Goal: Communication & Community: Answer question/provide support

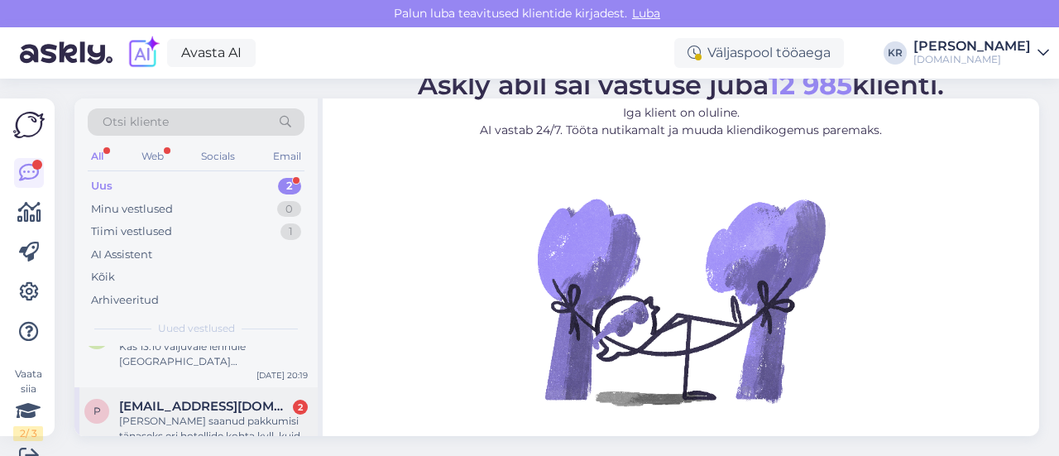
scroll to position [57, 0]
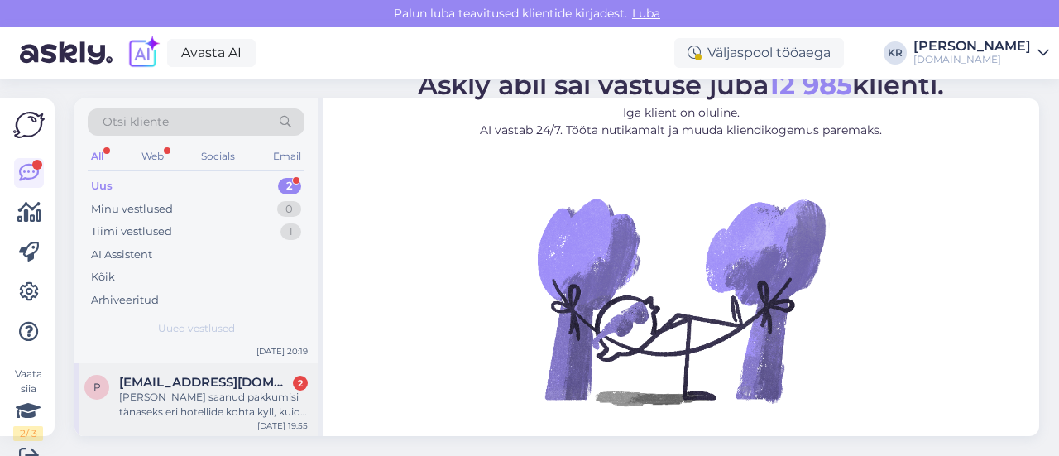
click at [223, 410] on div "[PERSON_NAME] saanud pakkumisi tänaseks eri hotellide kohta kyll, kuid kuna mei…" at bounding box center [213, 405] width 189 height 30
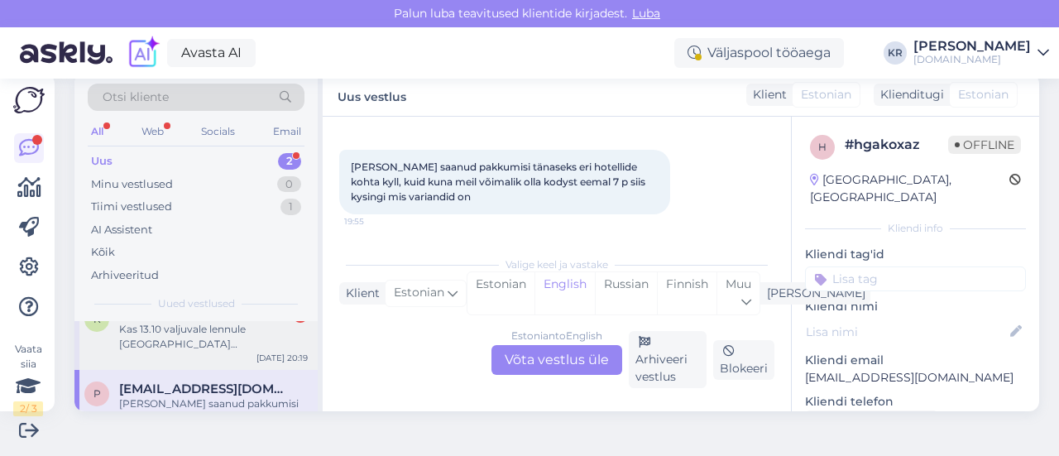
scroll to position [0, 0]
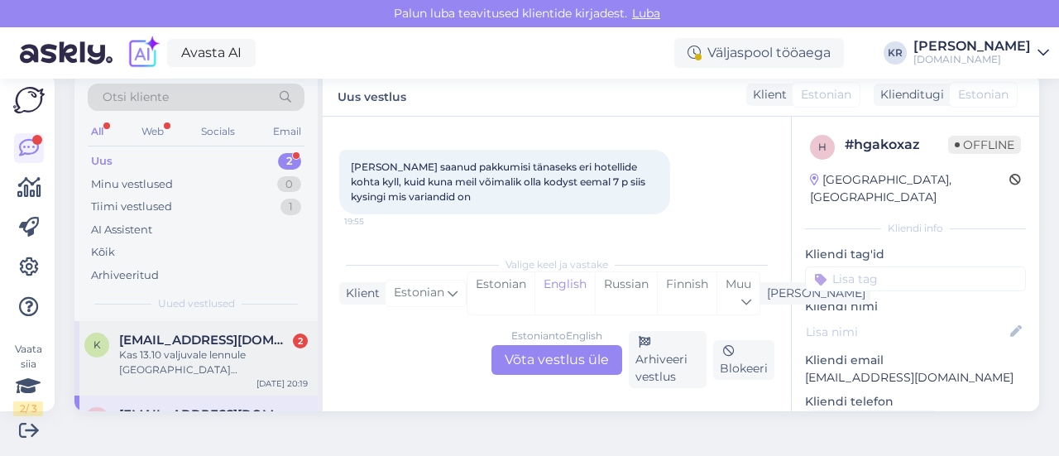
click at [250, 371] on div "Kas 13.10 valjuvale lennule [GEOGRAPHIC_DATA] [GEOGRAPHIC_DATA] on veel kohti j…" at bounding box center [213, 362] width 189 height 30
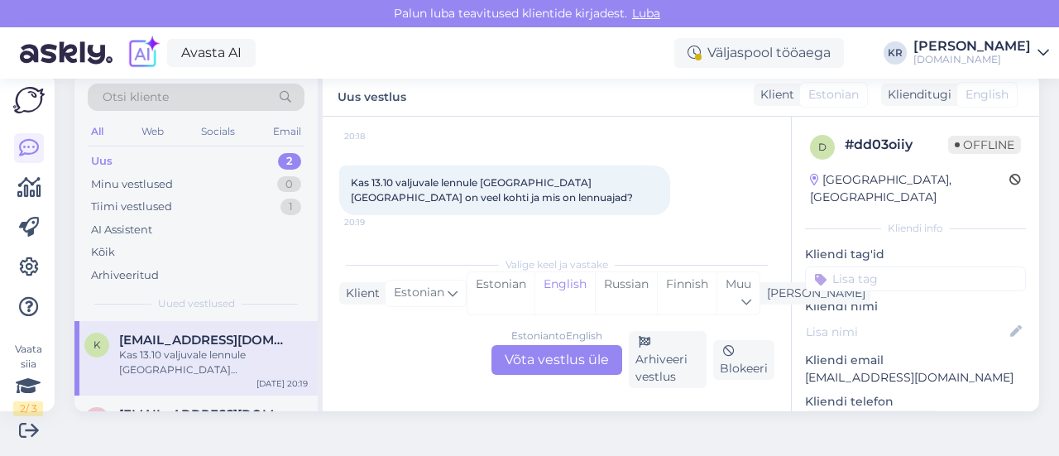
click at [423, 346] on div "Estonian to English Võta vestlus üle Arhiveeri vestlus Blokeeri" at bounding box center [556, 359] width 435 height 57
click at [542, 349] on div "Estonian to English Võta vestlus üle" at bounding box center [556, 360] width 131 height 30
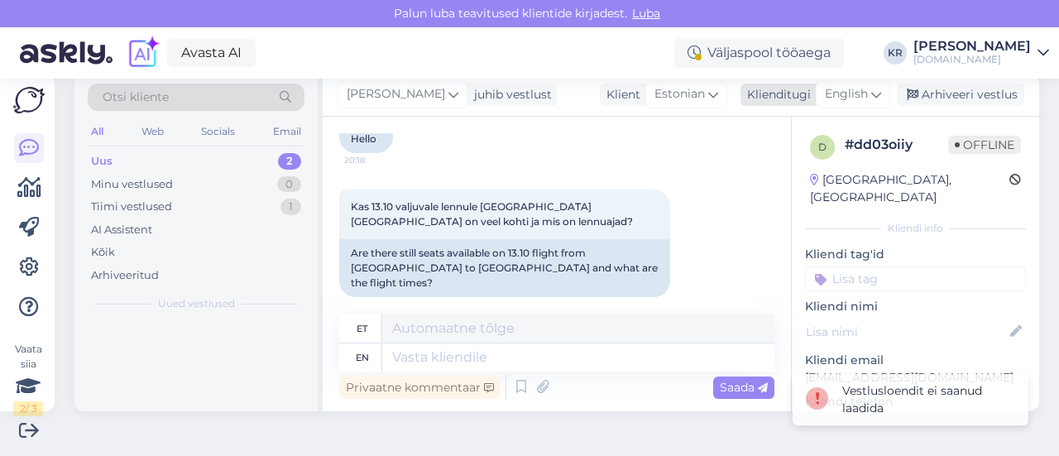
click at [871, 95] on icon at bounding box center [876, 94] width 10 height 18
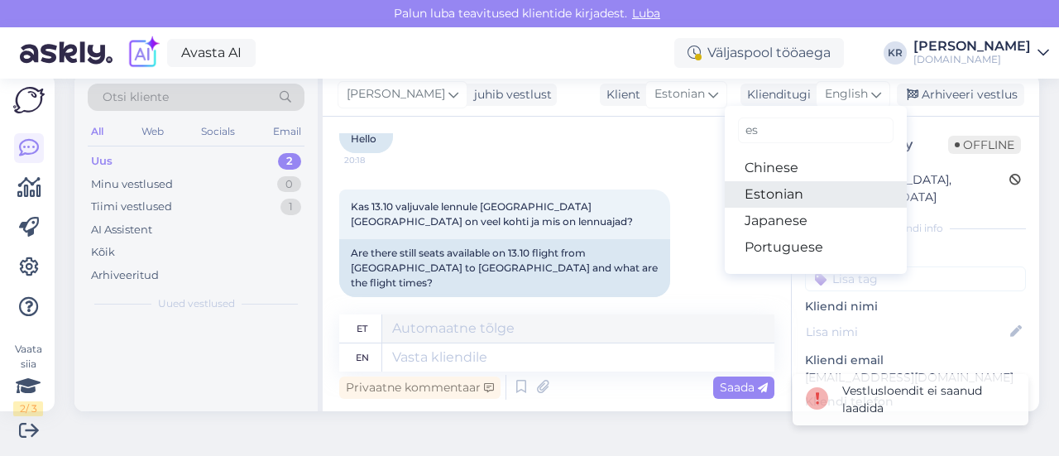
type input "es"
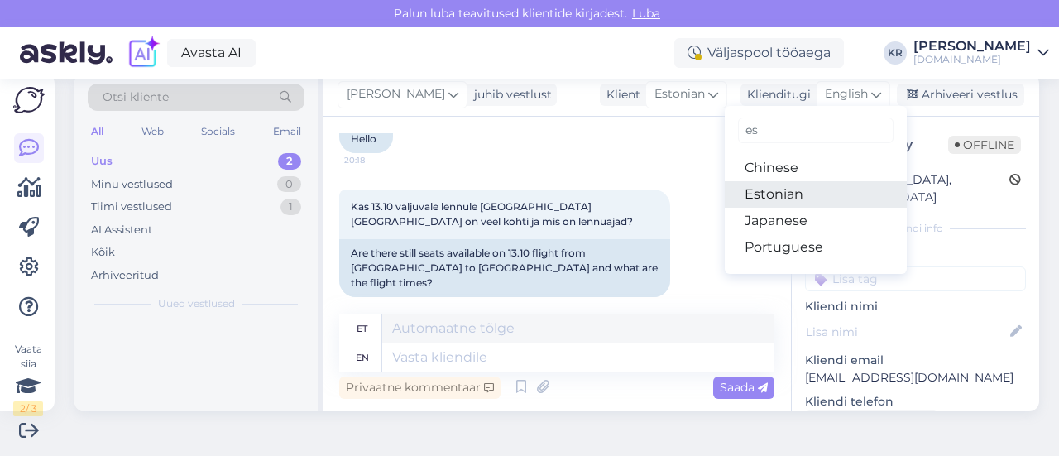
click at [773, 196] on link "Estonian" at bounding box center [816, 194] width 182 height 26
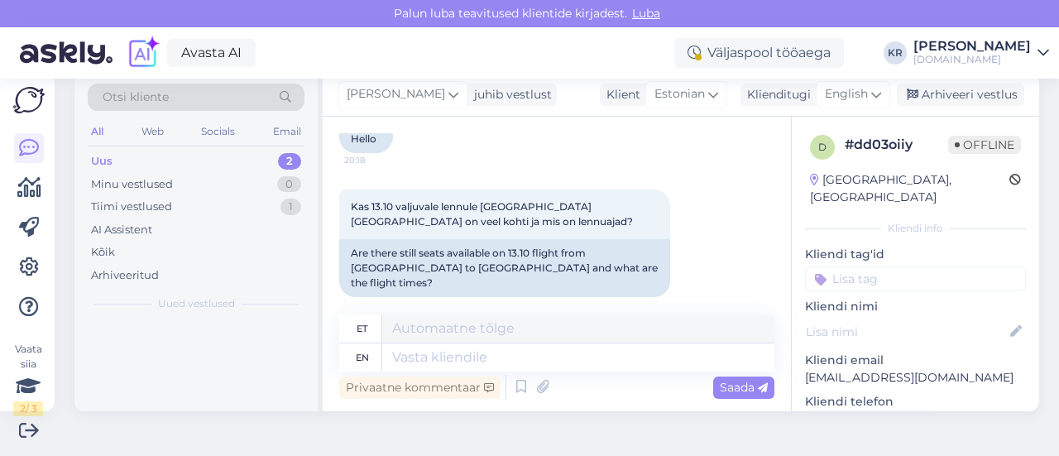
scroll to position [108, 0]
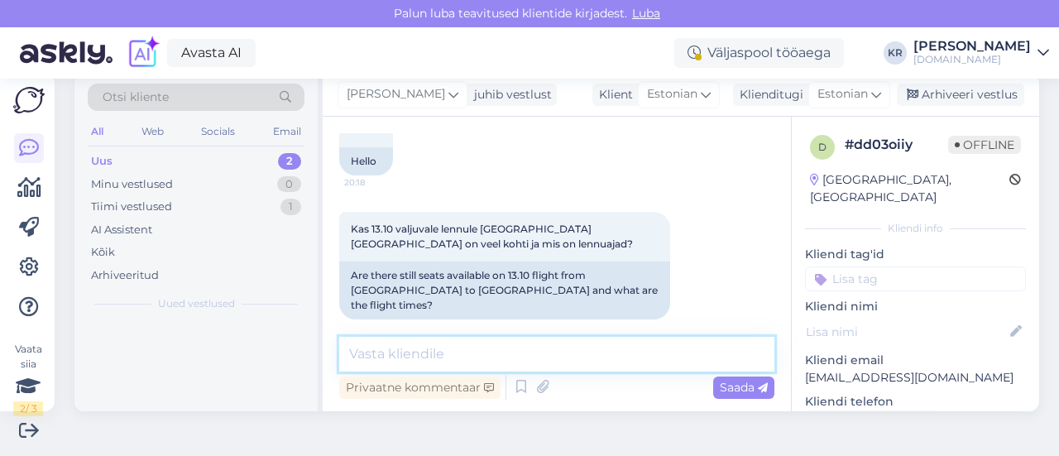
click at [493, 365] on textarea at bounding box center [556, 354] width 435 height 35
click at [499, 360] on textarea "Tere! 13.10 kuupäev on juba välja müüdud." at bounding box center [556, 354] width 435 height 35
type textarea "Tere! 13.10 kuupäev on paraku juba välja müüdud."
click at [716, 364] on textarea "Tere! 13.10 kuupäev on paraku juba välja müüdud." at bounding box center [556, 354] width 435 height 35
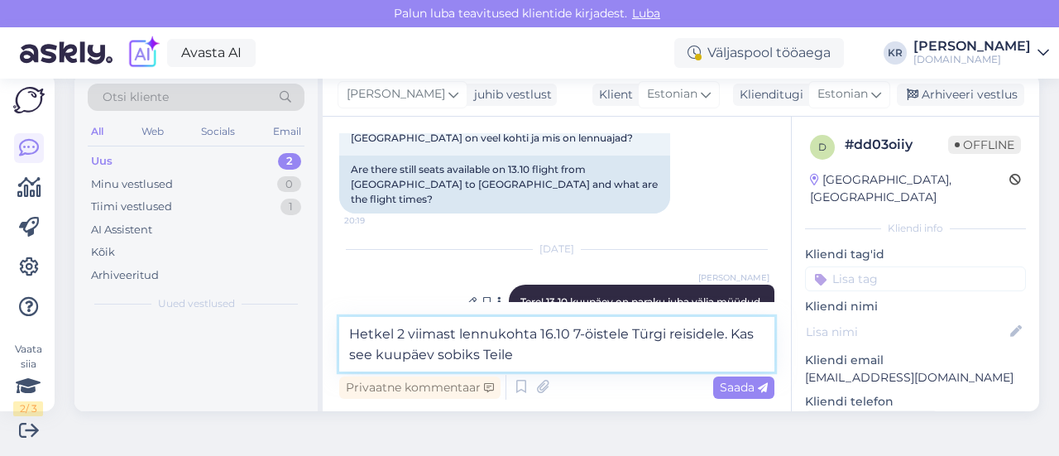
type textarea "Hetkel 2 viimast lennukohta 16.10 7-öistele Türgi reisidele. Kas see kuupäev so…"
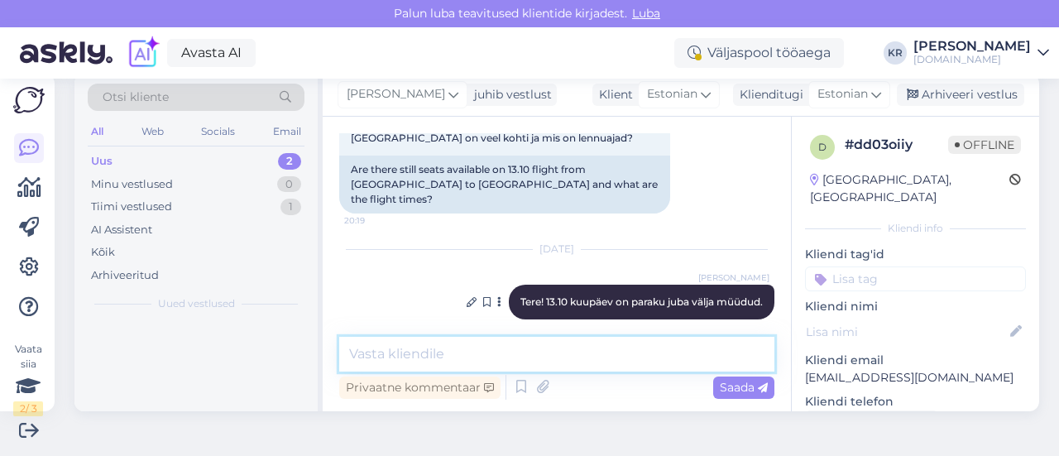
scroll to position [300, 0]
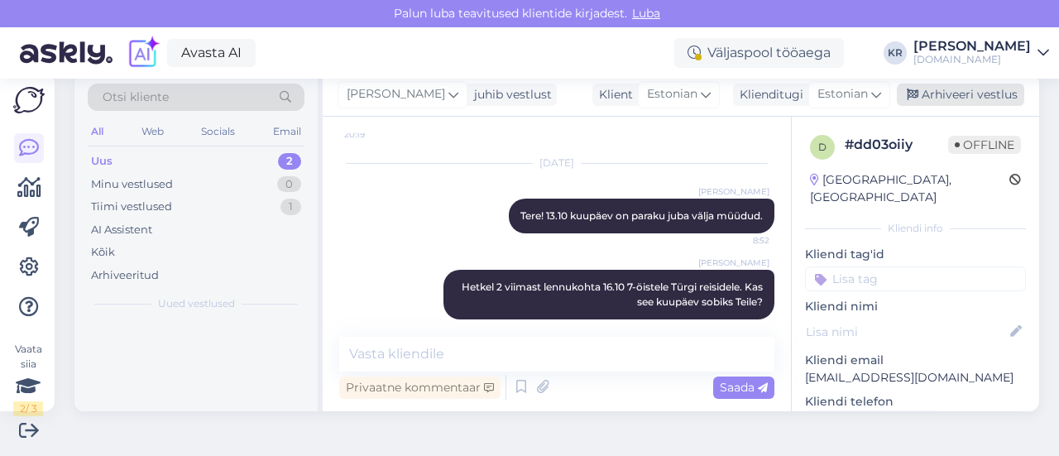
click at [933, 91] on div "Arhiveeri vestlus" at bounding box center [960, 95] width 127 height 22
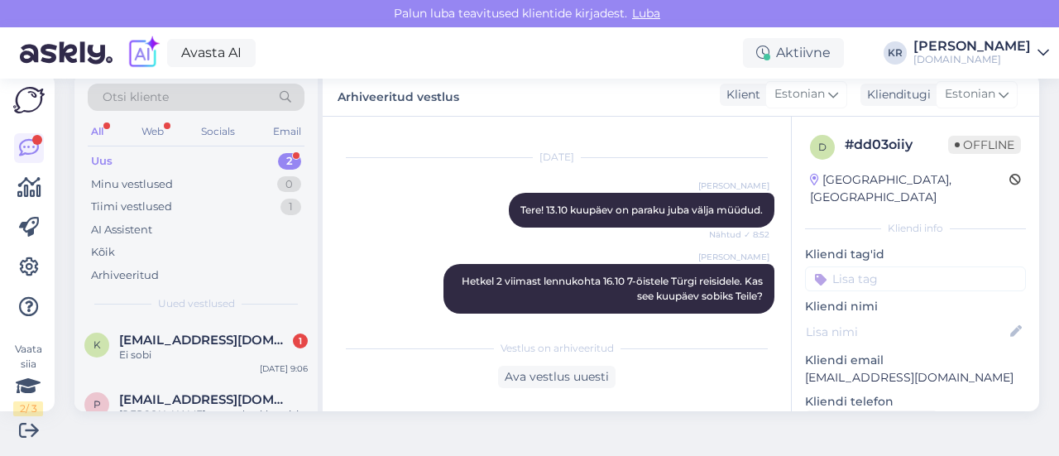
scroll to position [377, 0]
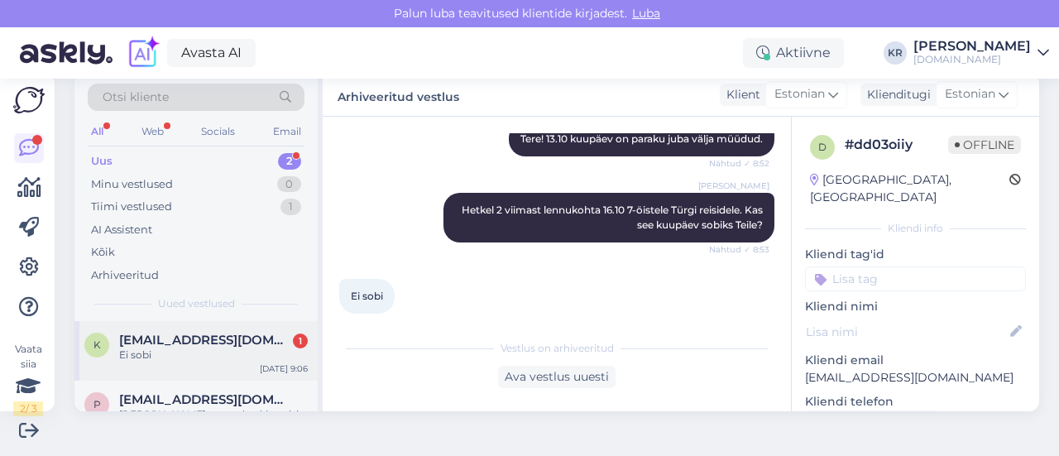
click at [235, 351] on div "Ei sobi" at bounding box center [213, 354] width 189 height 15
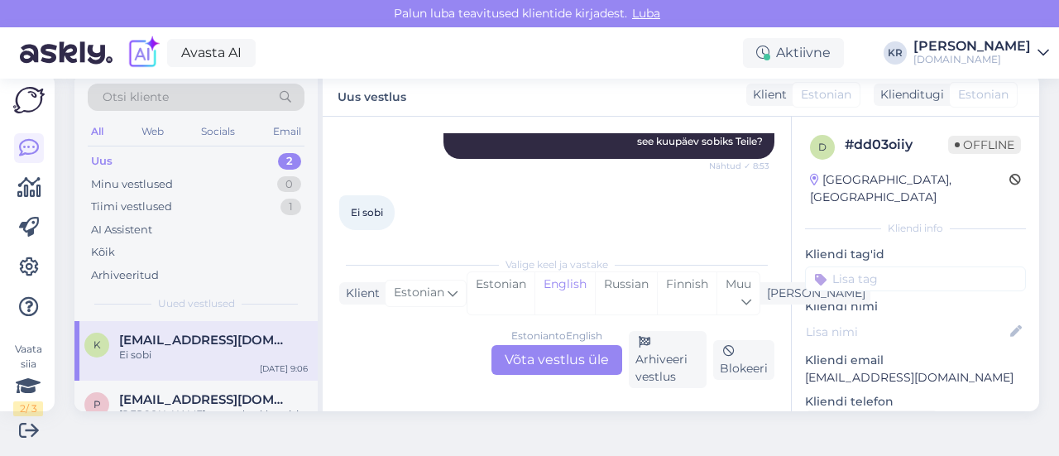
click at [552, 355] on div "Estonian to English Võta vestlus üle" at bounding box center [556, 360] width 131 height 30
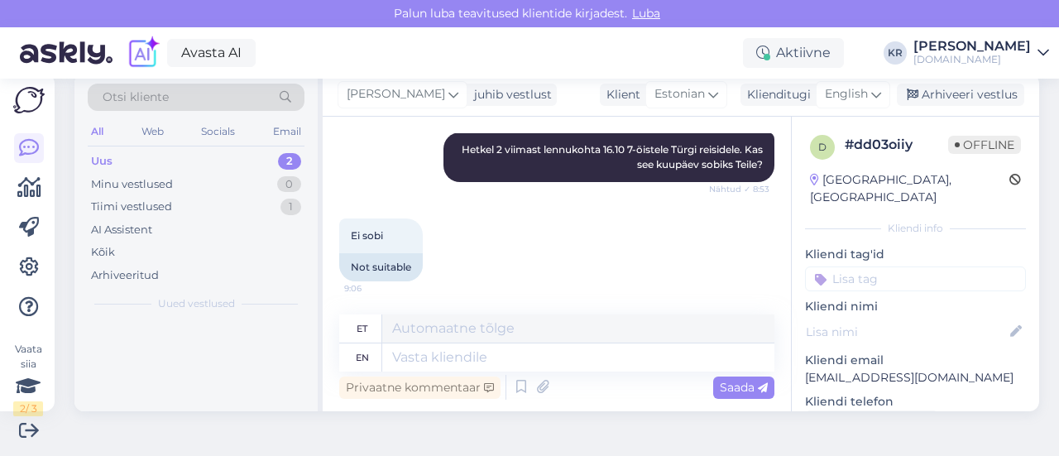
scroll to position [422, 0]
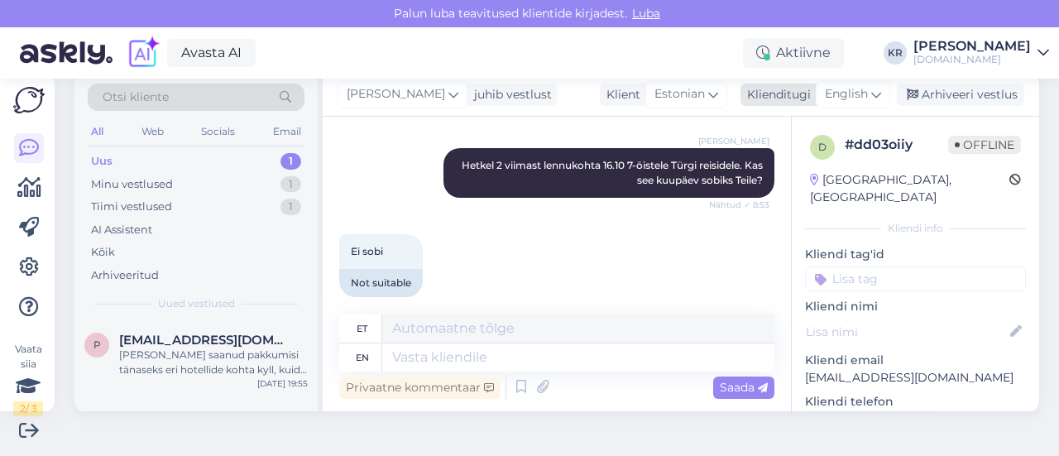
click at [853, 97] on span "English" at bounding box center [846, 94] width 43 height 18
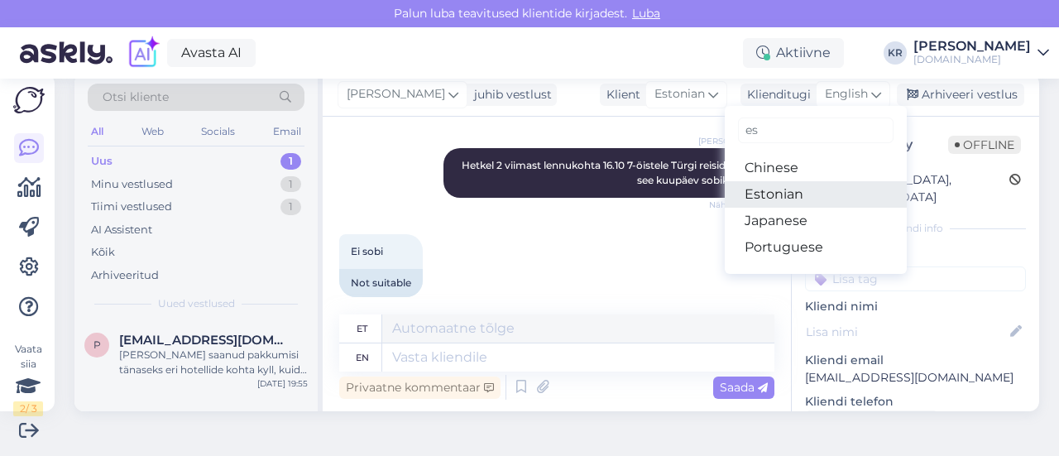
drag, startPoint x: 772, startPoint y: 193, endPoint x: 636, endPoint y: 280, distance: 161.8
click at [772, 193] on link "Estonian" at bounding box center [816, 194] width 182 height 26
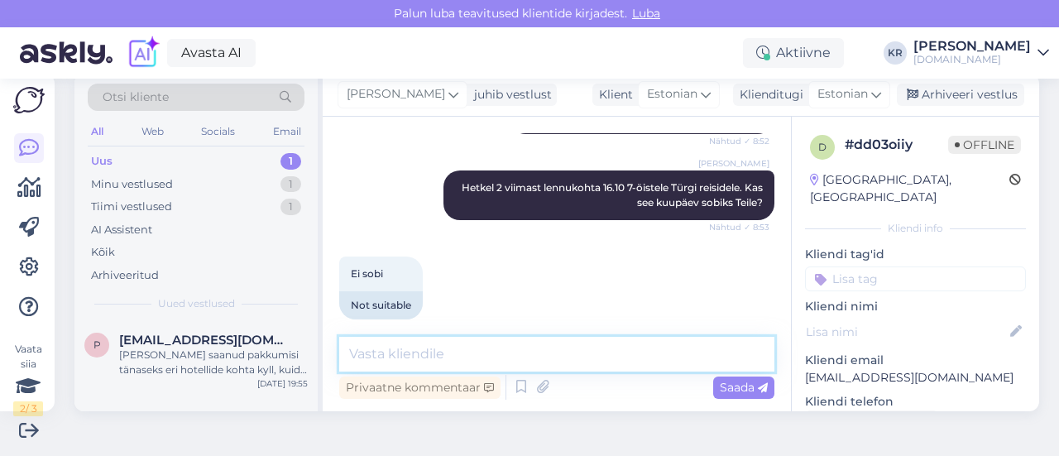
click at [508, 359] on textarea at bounding box center [556, 354] width 435 height 35
type textarea "Selge :)"
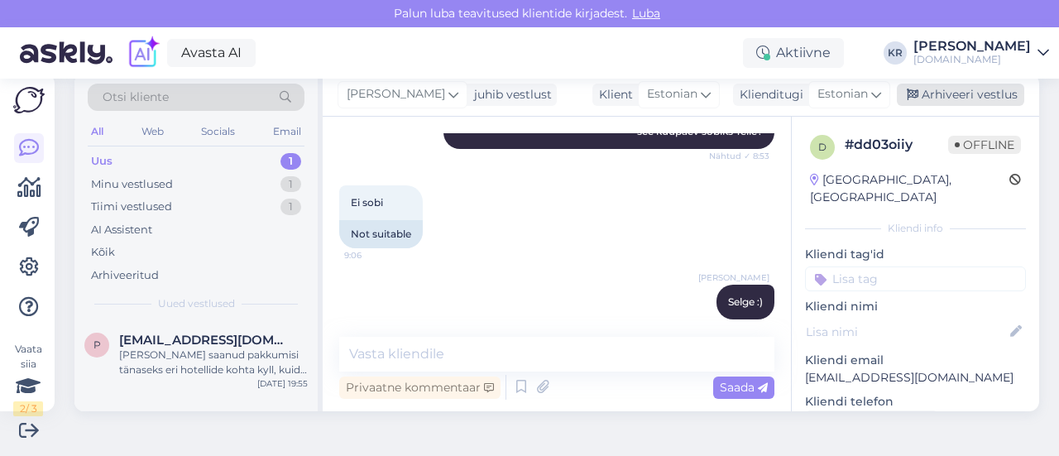
click at [967, 93] on div "Arhiveeri vestlus" at bounding box center [960, 95] width 127 height 22
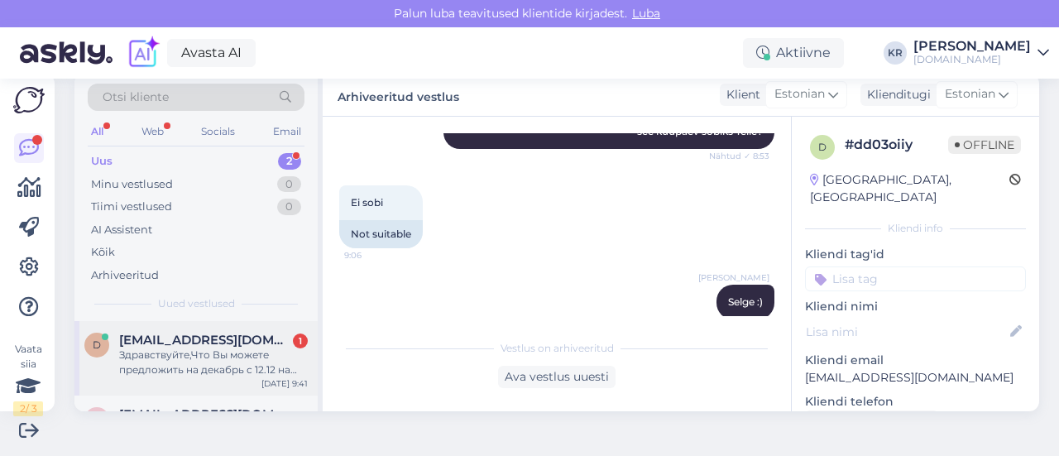
click at [238, 338] on span "[EMAIL_ADDRESS][DOMAIN_NAME]" at bounding box center [205, 339] width 172 height 15
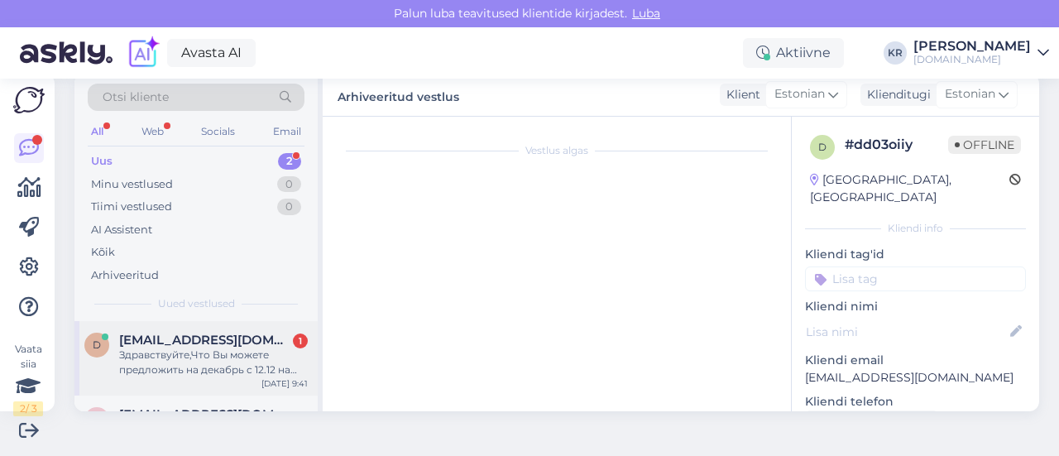
scroll to position [35, 0]
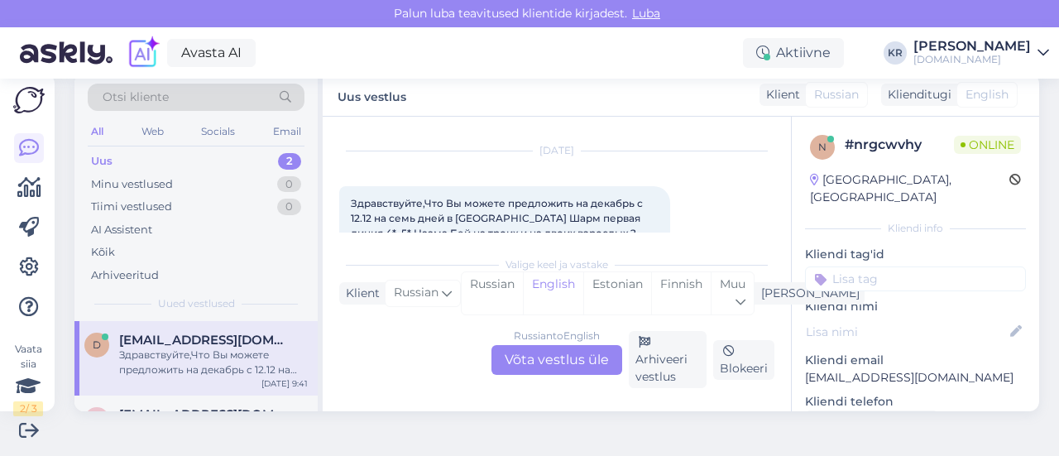
click at [525, 353] on div "Russian to English Võta vestlus üle" at bounding box center [556, 360] width 131 height 30
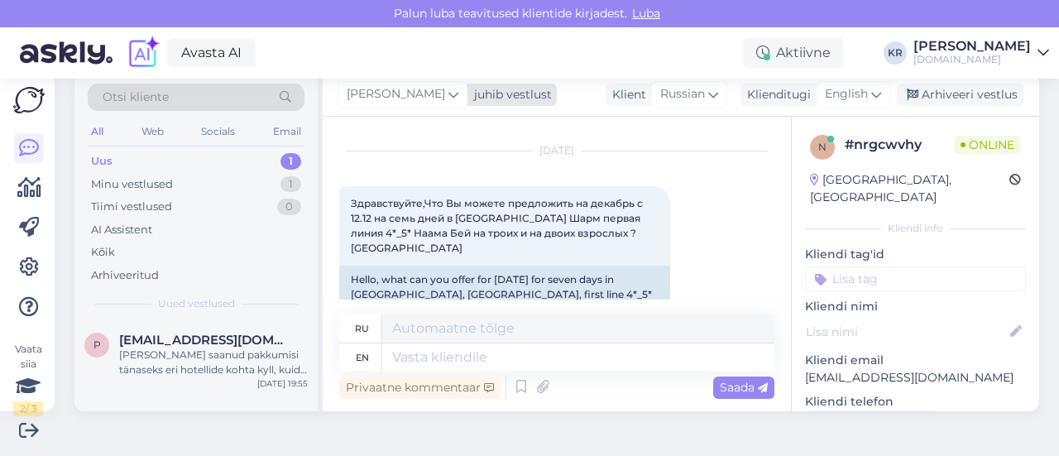
click at [392, 88] on span "[PERSON_NAME]" at bounding box center [396, 94] width 98 height 18
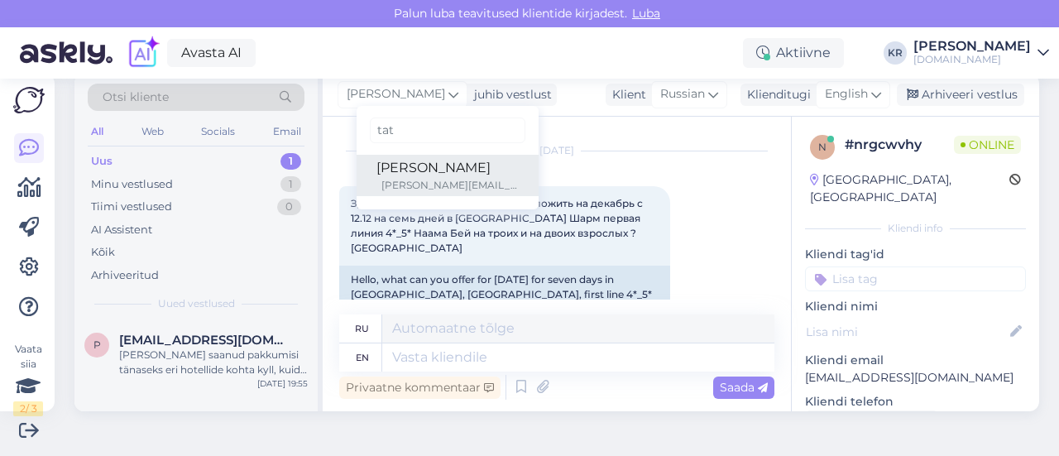
type input "tat"
click at [395, 169] on div "[PERSON_NAME]" at bounding box center [447, 168] width 142 height 20
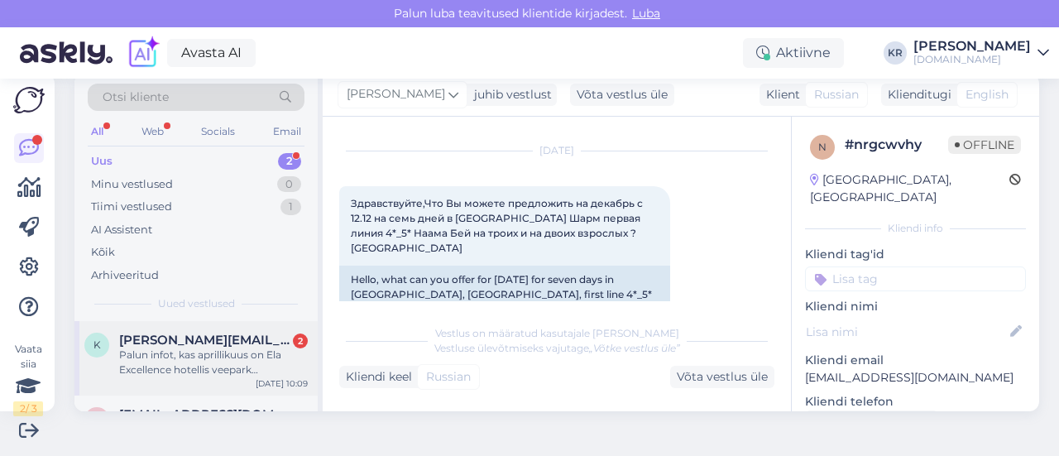
click at [237, 342] on span "[PERSON_NAME][EMAIL_ADDRESS][DOMAIN_NAME]" at bounding box center [205, 339] width 172 height 15
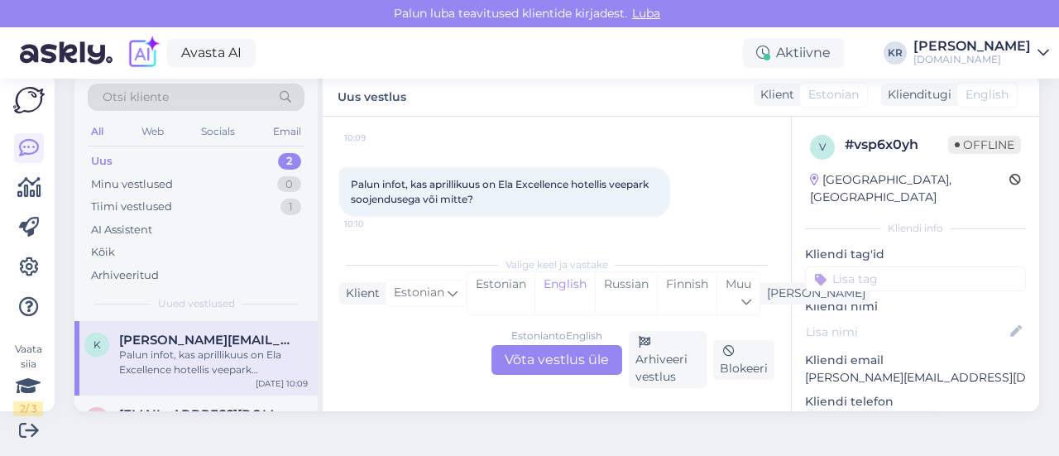
scroll to position [127, 0]
click at [556, 353] on div "Estonian to English Võta vestlus üle" at bounding box center [556, 360] width 131 height 30
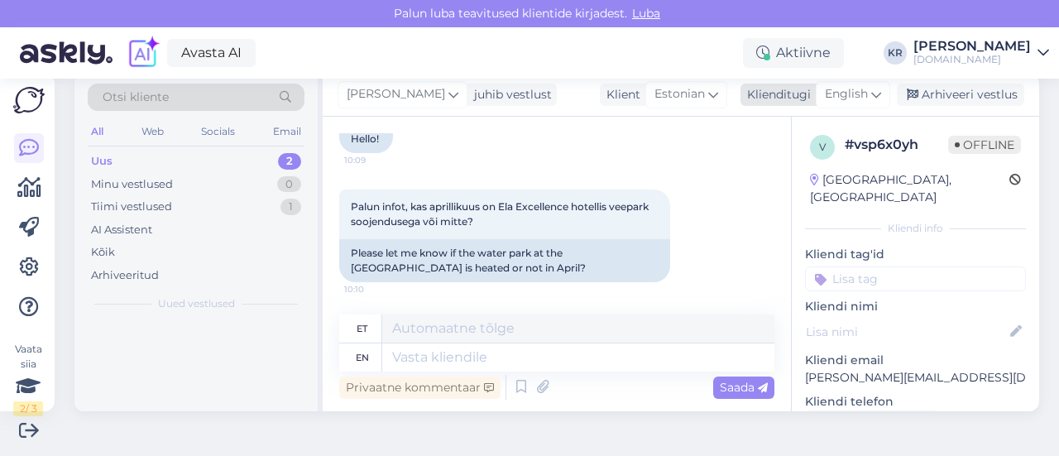
click at [849, 84] on div "English" at bounding box center [852, 94] width 74 height 26
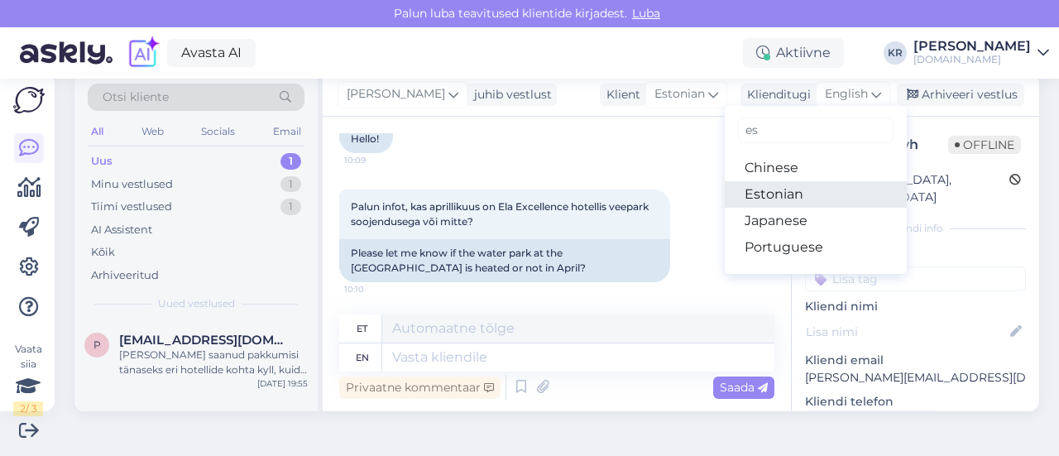
click at [775, 201] on link "Estonian" at bounding box center [816, 194] width 182 height 26
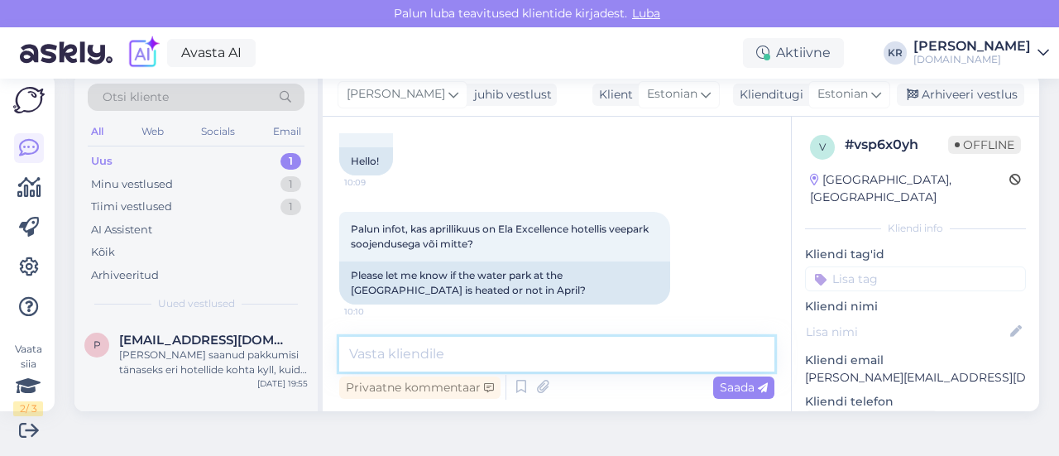
click at [449, 347] on textarea at bounding box center [556, 354] width 435 height 35
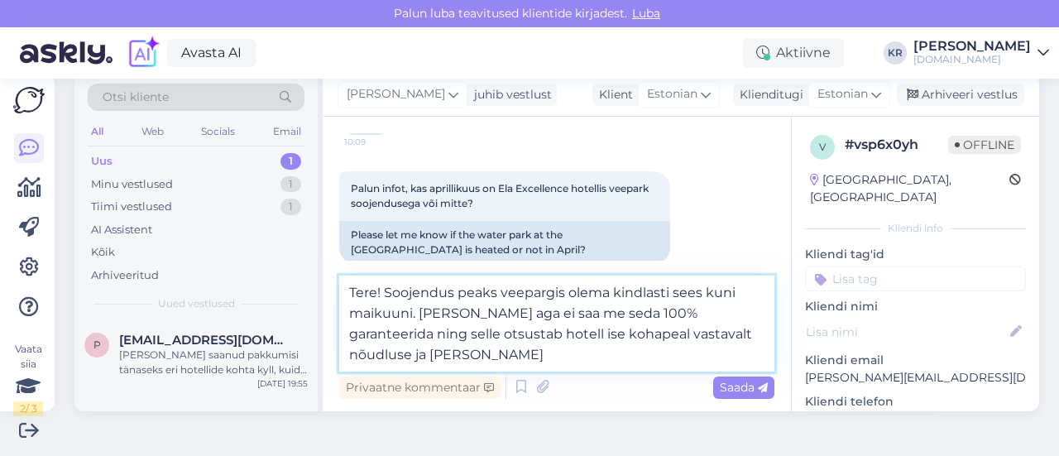
scroll to position [155, 0]
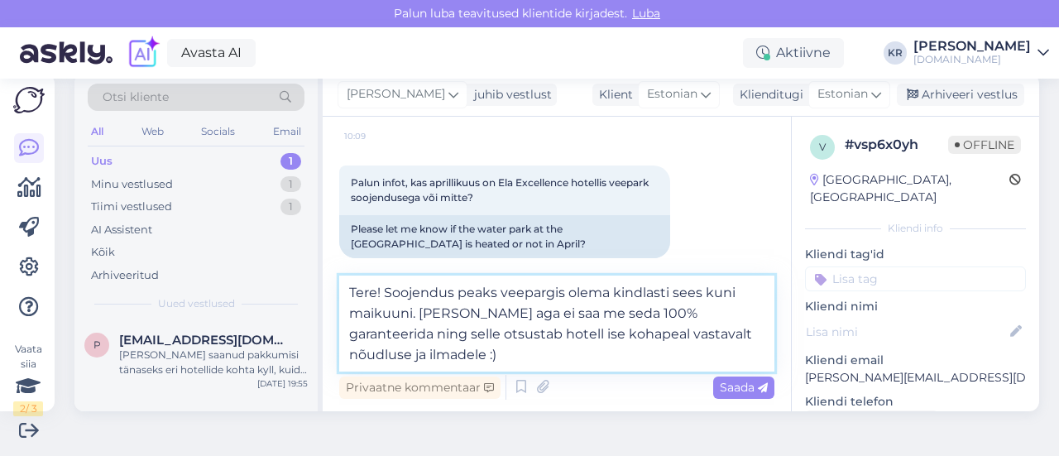
drag, startPoint x: 672, startPoint y: 294, endPoint x: 618, endPoint y: 294, distance: 54.6
click at [618, 294] on textarea "Tere! Soojendus peaks veepargis olema kindlasti sees kuni maikuuni. [PERSON_NAM…" at bounding box center [556, 323] width 435 height 96
click at [505, 317] on textarea "Tere! Soojendus peaks veepargis olema sees kuni maikuuni. [PERSON_NAME] aga ei …" at bounding box center [556, 323] width 435 height 96
drag, startPoint x: 600, startPoint y: 335, endPoint x: 641, endPoint y: 335, distance: 40.5
click at [640, 335] on textarea "Tere! Soojendus peaks veepargis olema sees kuni maikuuni. [PERSON_NAME] aga ei …" at bounding box center [556, 323] width 435 height 96
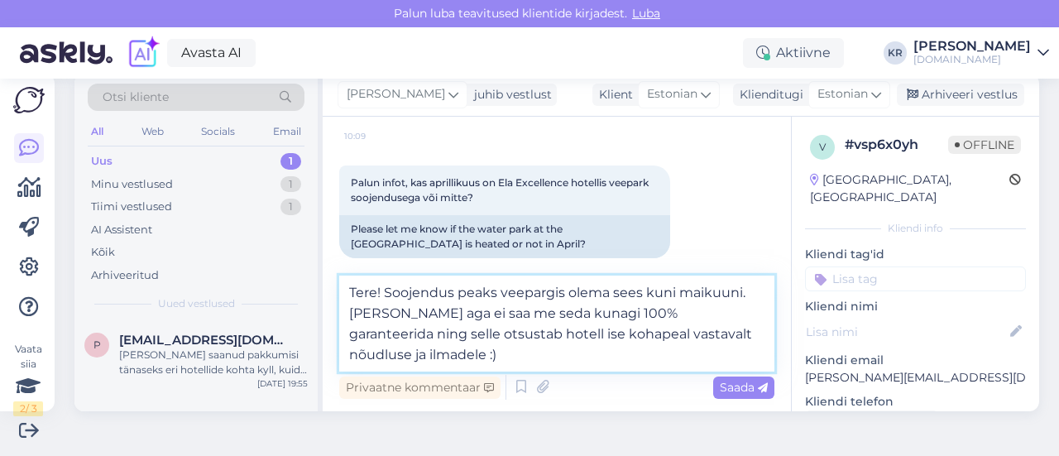
drag, startPoint x: 679, startPoint y: 335, endPoint x: 733, endPoint y: 333, distance: 53.8
click at [733, 333] on textarea "Tere! Soojendus peaks veepargis olema sees kuni maikuuni. [PERSON_NAME] aga ei …" at bounding box center [556, 323] width 435 height 96
type textarea "Tere! Soojendus peaks veepargis olema sees kuni maikuuni. [PERSON_NAME] aga ei …"
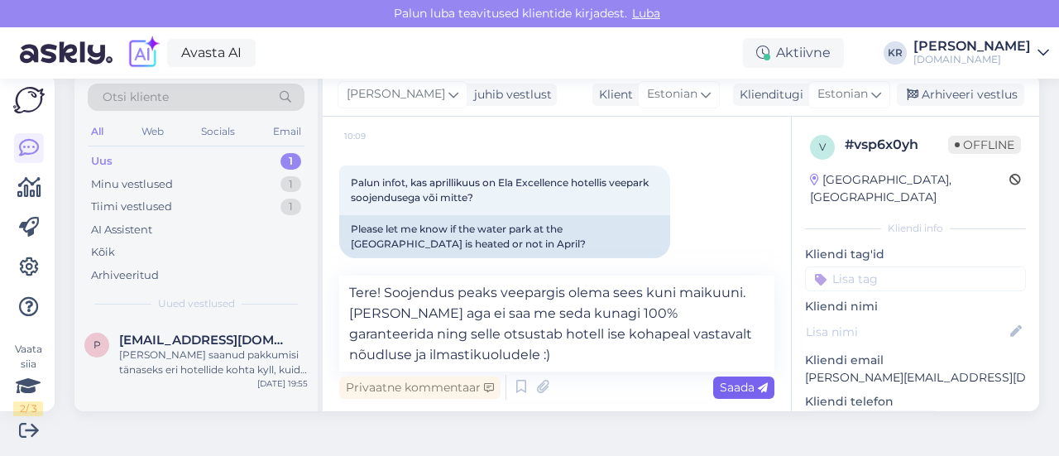
click at [723, 375] on div "Privaatne kommentaar Saada" at bounding box center [556, 386] width 435 height 31
click at [720, 381] on span "Saada" at bounding box center [744, 387] width 48 height 15
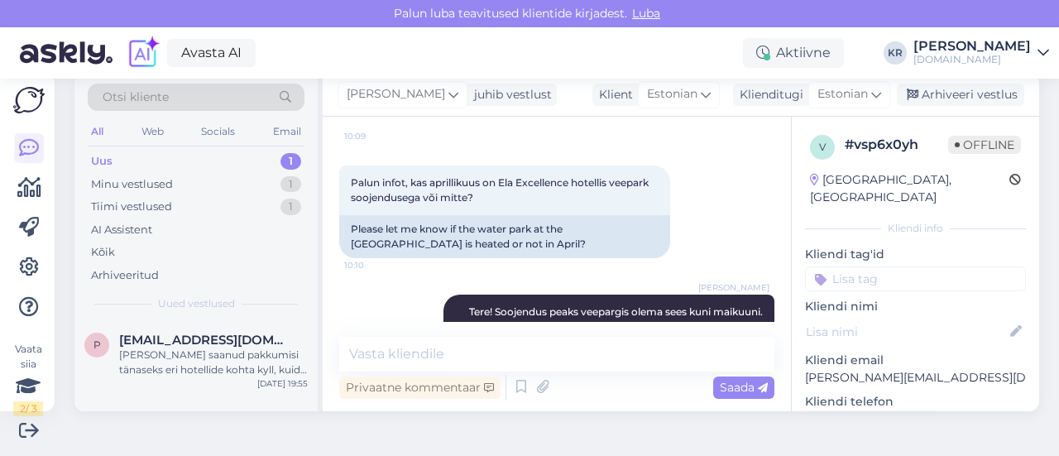
scroll to position [224, 0]
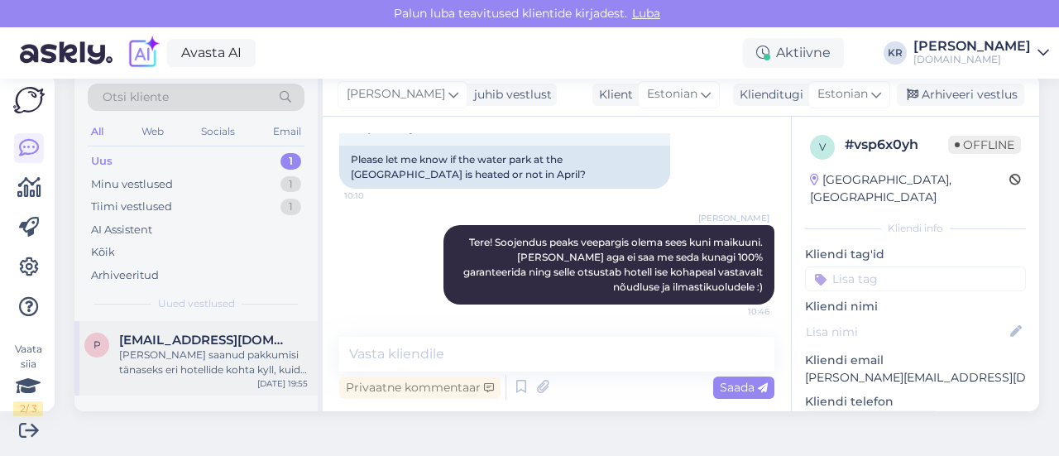
click at [275, 330] on div "P [EMAIL_ADDRESS][DOMAIN_NAME] Olen saanud pakkumisi tänaseks eri hotellide koh…" at bounding box center [195, 358] width 243 height 74
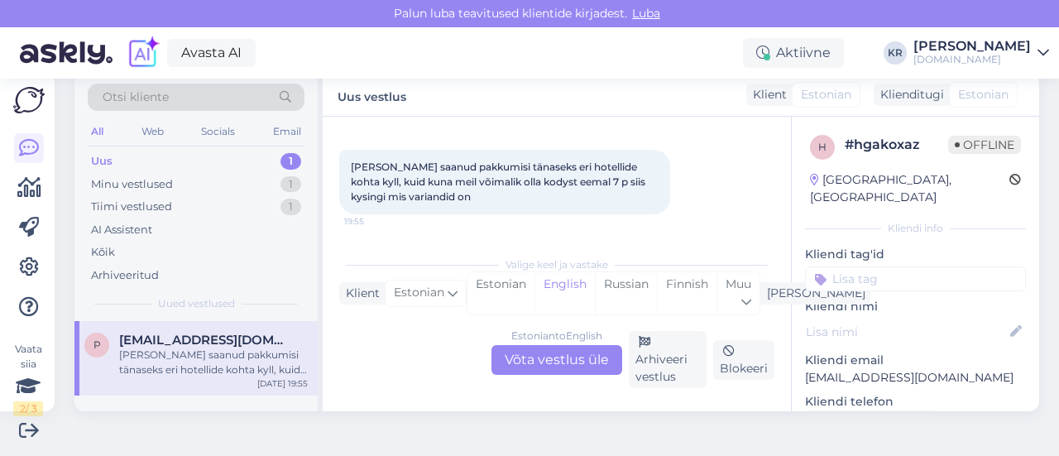
scroll to position [2674, 0]
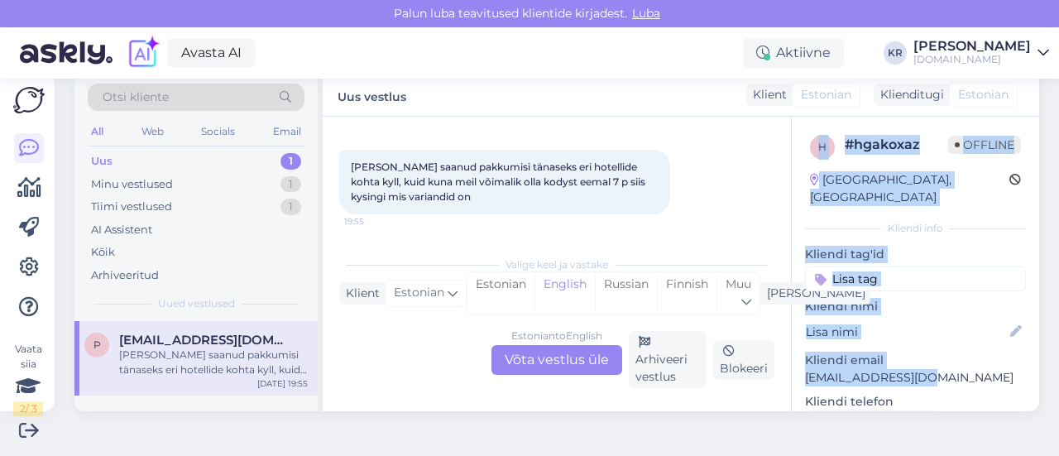
drag, startPoint x: 892, startPoint y: 356, endPoint x: 776, endPoint y: 358, distance: 116.6
click at [772, 361] on div "Vestlus algas [DATE] Tere, 11:27 Hello, Palun saatke mulle meilile pakkumisi re…" at bounding box center [681, 264] width 716 height 294
click at [878, 352] on p "Kliendi email" at bounding box center [915, 360] width 221 height 17
click at [901, 369] on p "[EMAIL_ADDRESS][DOMAIN_NAME]" at bounding box center [915, 377] width 221 height 17
click at [897, 369] on p "[EMAIL_ADDRESS][DOMAIN_NAME]" at bounding box center [915, 377] width 221 height 17
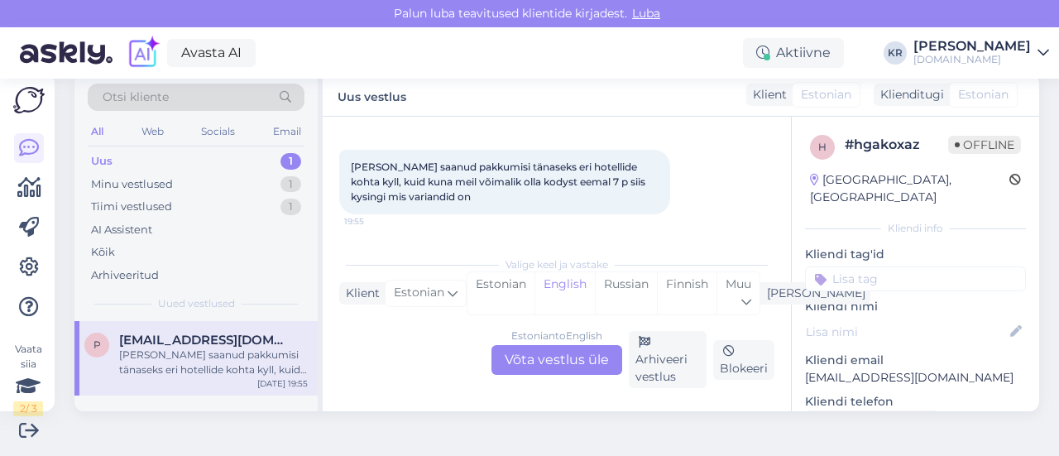
click at [890, 372] on div "h # hgakoxaz Offline [GEOGRAPHIC_DATA], [GEOGRAPHIC_DATA] Kliendi info Kliendi …" at bounding box center [915, 465] width 247 height 697
drag, startPoint x: 897, startPoint y: 361, endPoint x: 803, endPoint y: 356, distance: 94.4
click at [792, 360] on div "h # hgakoxaz Offline [GEOGRAPHIC_DATA], [GEOGRAPHIC_DATA] Kliendi info Kliendi …" at bounding box center [915, 465] width 247 height 697
copy p "[EMAIL_ADDRESS][DOMAIN_NAME]"
click at [585, 368] on div "Estonian to English Võta vestlus üle" at bounding box center [556, 360] width 131 height 30
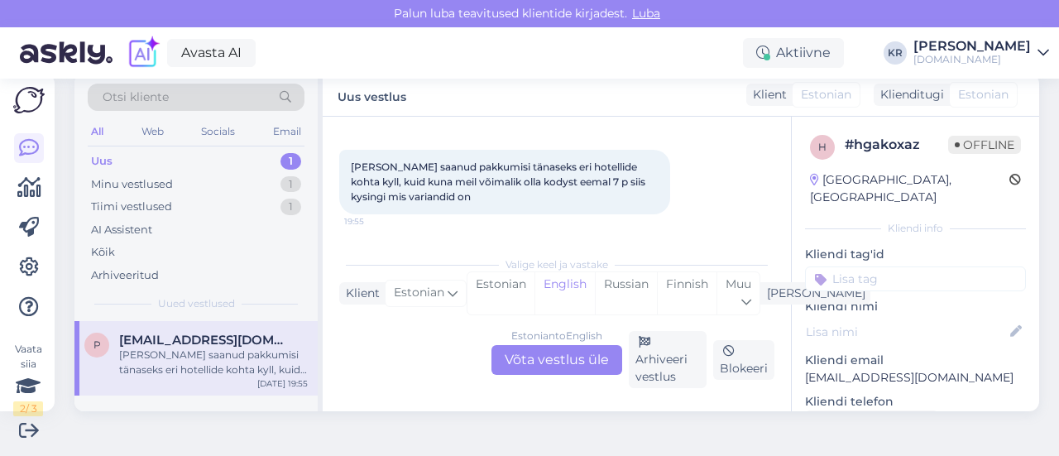
scroll to position [2693, 0]
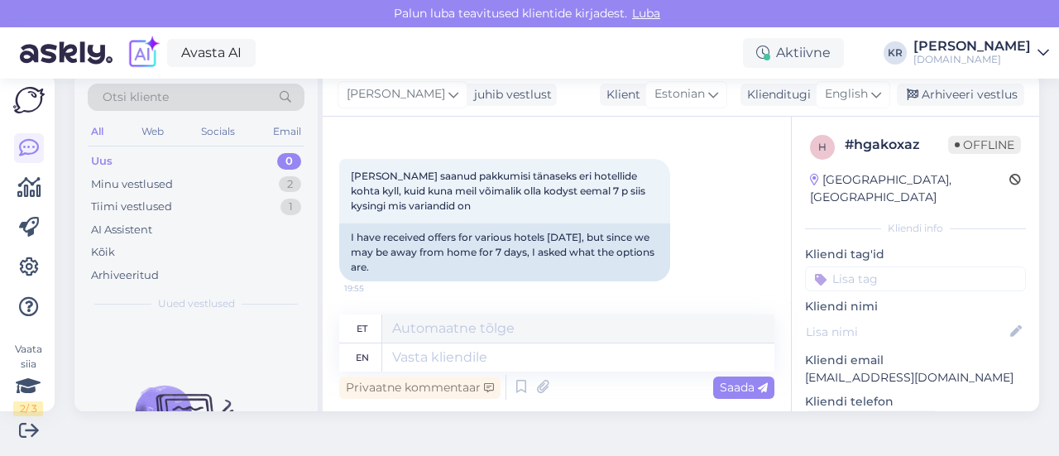
drag, startPoint x: 852, startPoint y: 97, endPoint x: 849, endPoint y: 126, distance: 29.1
click at [853, 97] on span "English" at bounding box center [846, 94] width 43 height 18
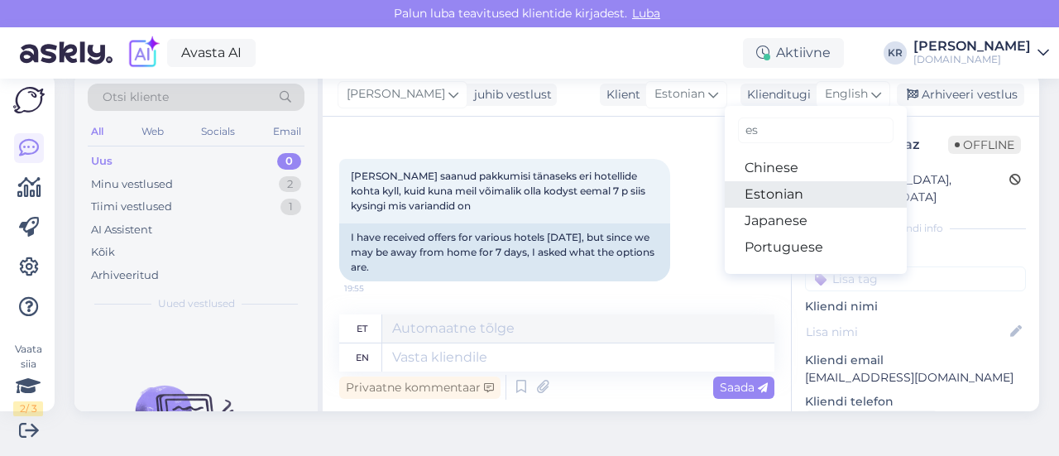
click at [809, 186] on link "Estonian" at bounding box center [816, 194] width 182 height 26
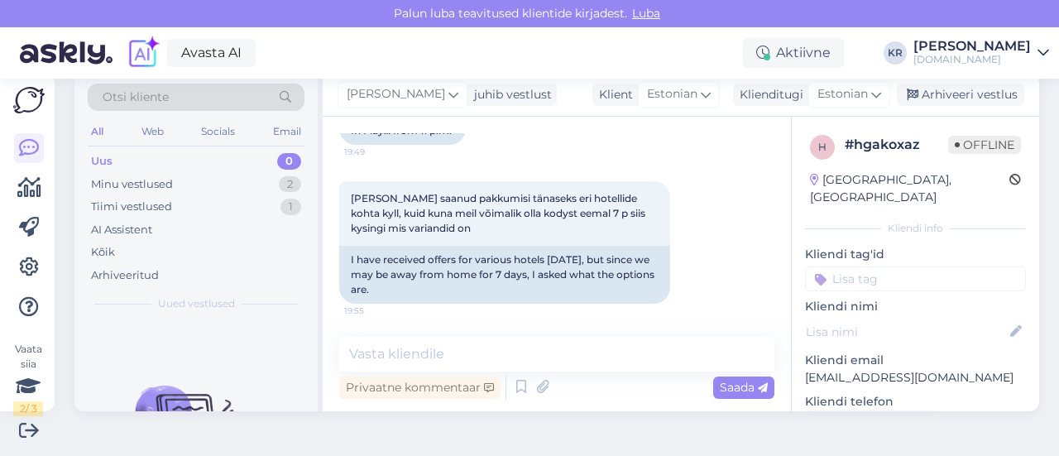
scroll to position [2671, 0]
click at [501, 353] on textarea at bounding box center [556, 354] width 435 height 35
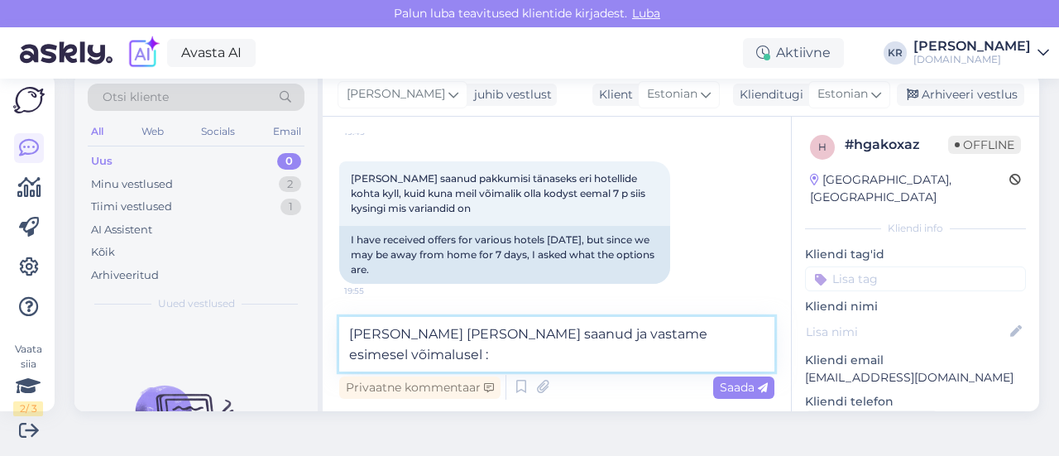
type textarea "[PERSON_NAME] [PERSON_NAME] saanud ja vastame esimesel võimalusel :)"
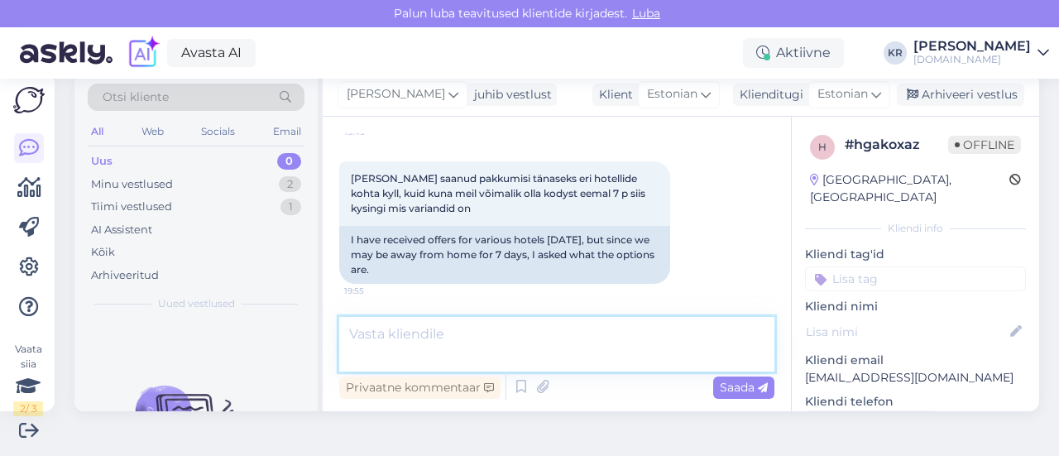
scroll to position [2791, 0]
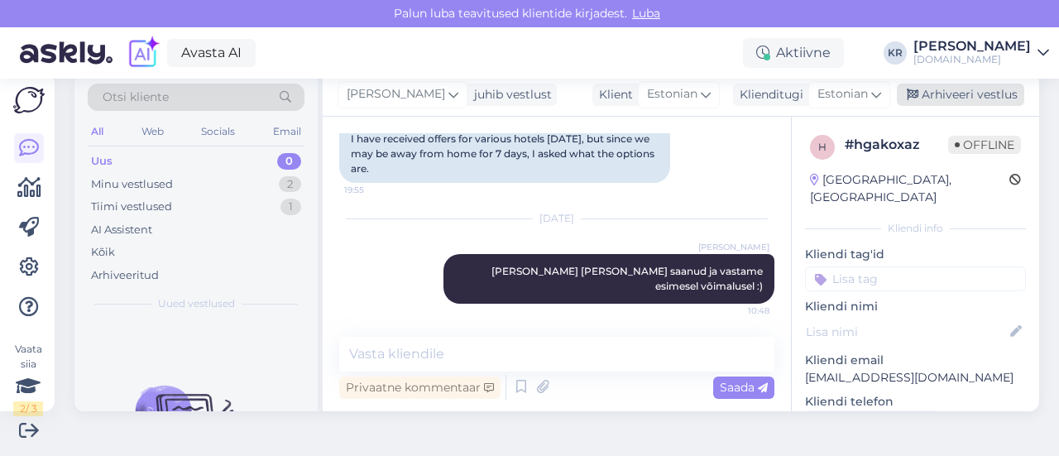
click at [959, 92] on div "Arhiveeri vestlus" at bounding box center [960, 95] width 127 height 22
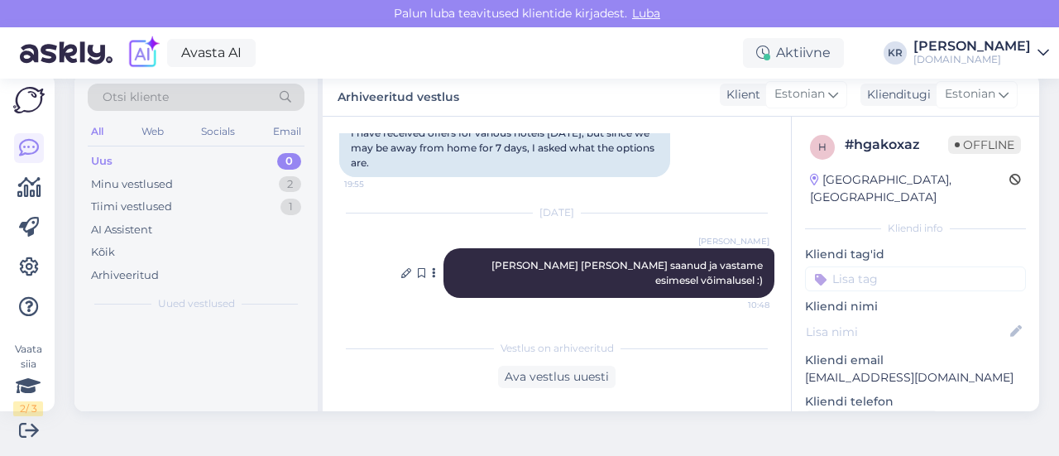
scroll to position [2797, 0]
